Goal: Check status: Check status

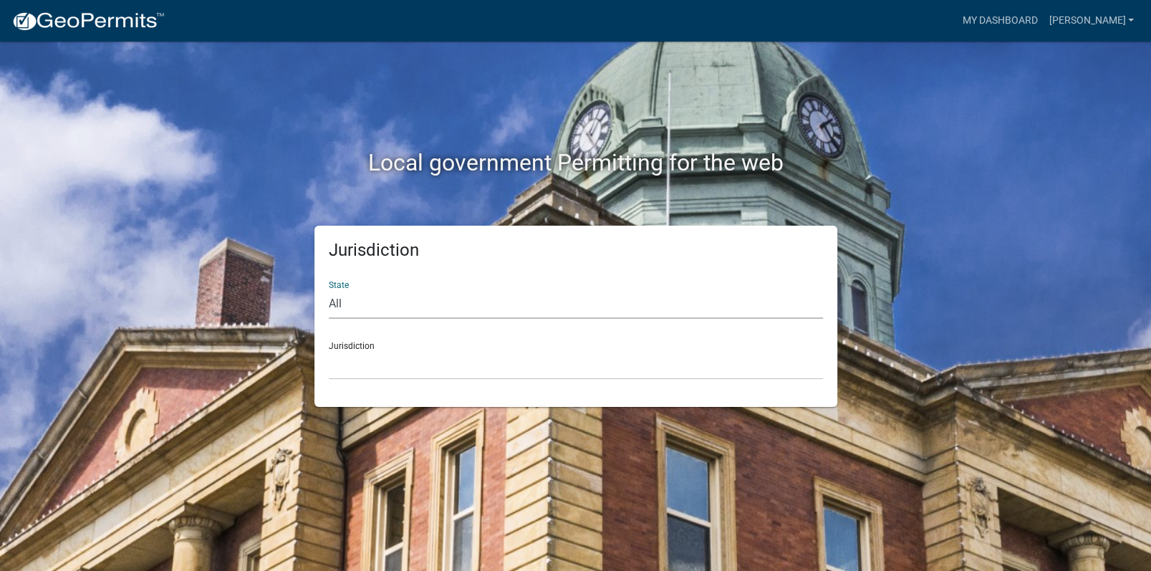
click at [352, 306] on select "All [US_STATE] [US_STATE] [US_STATE] [US_STATE] [US_STATE] [US_STATE] [US_STATE…" at bounding box center [576, 303] width 494 height 29
select select "[US_STATE]"
click at [329, 289] on select "All [US_STATE] [US_STATE] [US_STATE] [US_STATE] [US_STATE] [US_STATE] [US_STATE…" at bounding box center [576, 303] width 494 height 29
click at [343, 335] on div "Jurisdiction [GEOGRAPHIC_DATA], [US_STATE][PERSON_NAME][GEOGRAPHIC_DATA], [US_S…" at bounding box center [576, 354] width 494 height 49
click at [362, 377] on select "[GEOGRAPHIC_DATA], [US_STATE][PERSON_NAME][GEOGRAPHIC_DATA], [US_STATE][PERSON_…" at bounding box center [576, 364] width 494 height 29
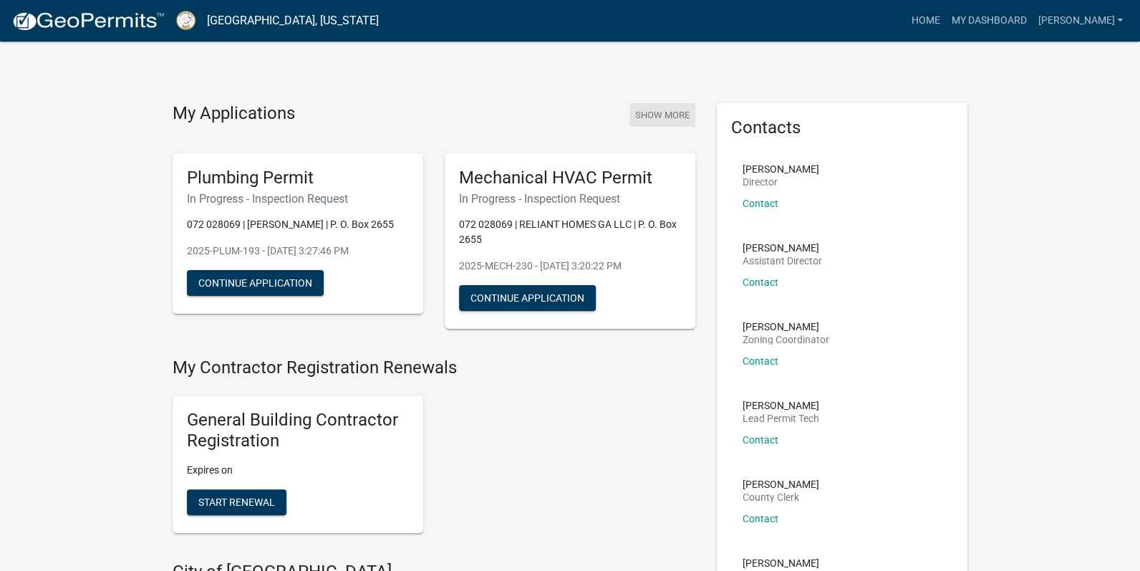
click at [669, 115] on button "Show More" at bounding box center [662, 115] width 66 height 24
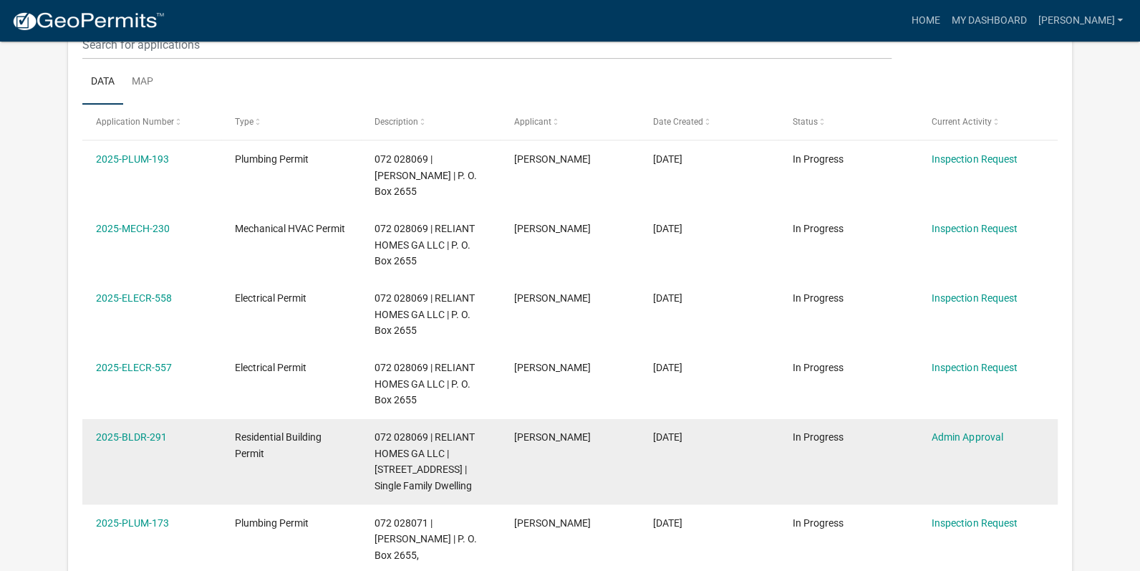
scroll to position [189, 0]
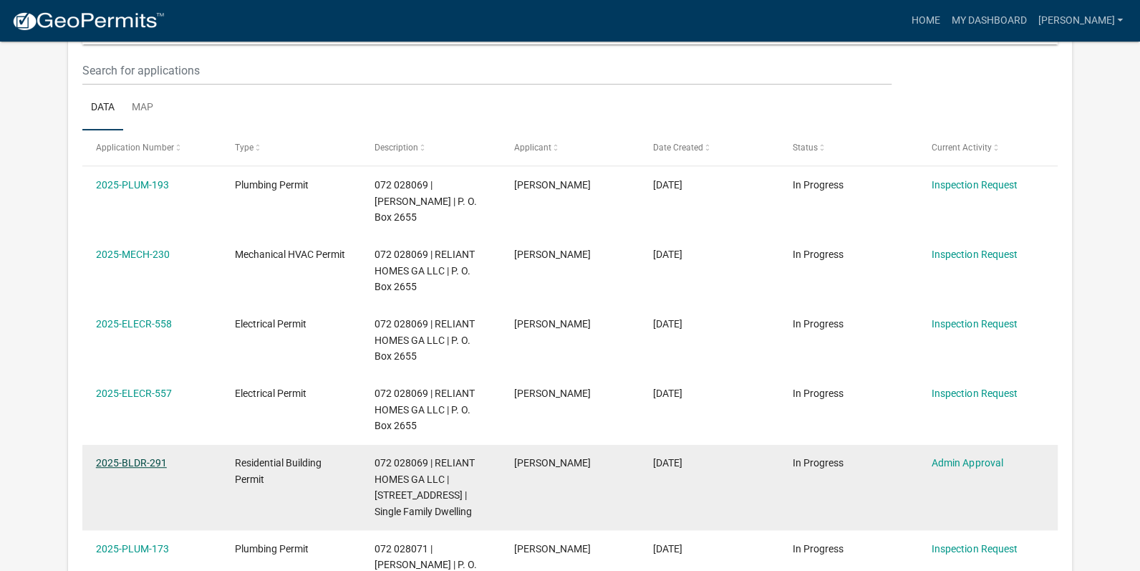
click at [140, 457] on link "2025-BLDR-291" at bounding box center [131, 462] width 71 height 11
